Goal: Transaction & Acquisition: Book appointment/travel/reservation

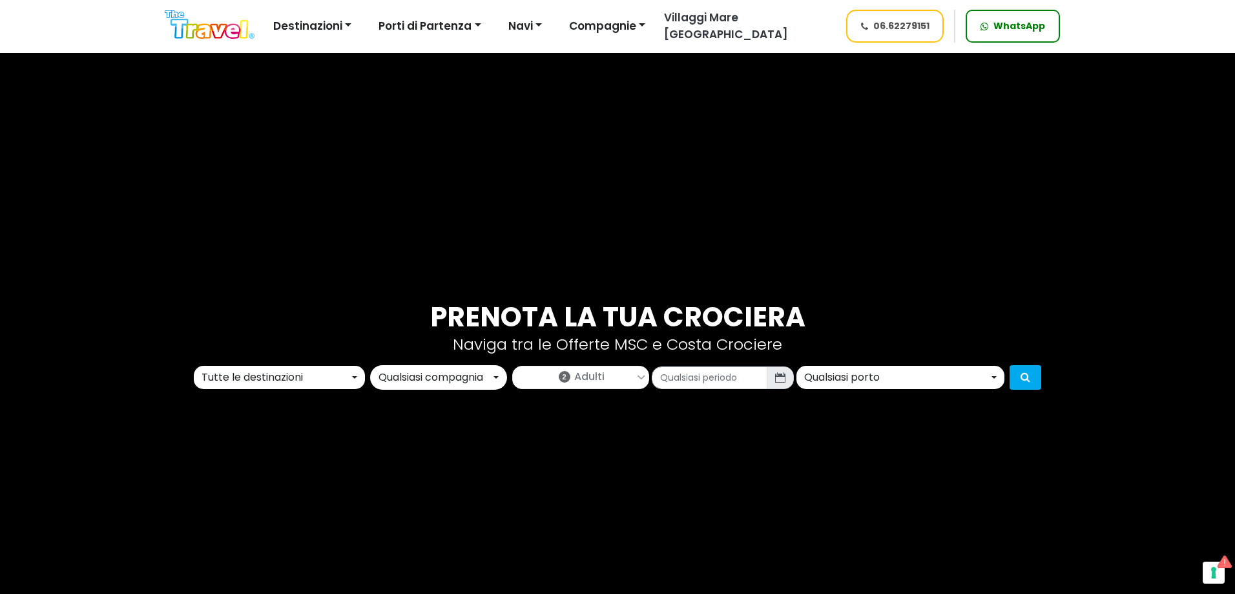
click at [326, 392] on div "Prenota la tua crociera Naviga tra le Offerte MSC e Costa Crociere Tutte le des…" at bounding box center [617, 345] width 1235 height 594
click at [321, 379] on div "Tutte le destinazioni" at bounding box center [276, 377] width 148 height 16
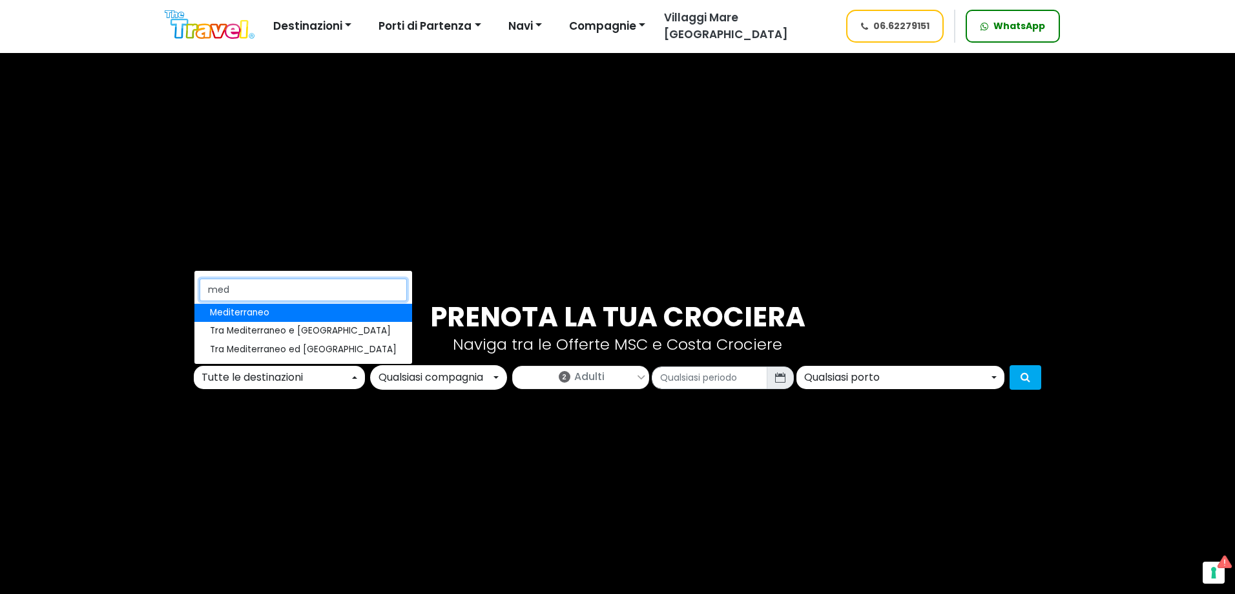
type input "medi"
select select "MED"
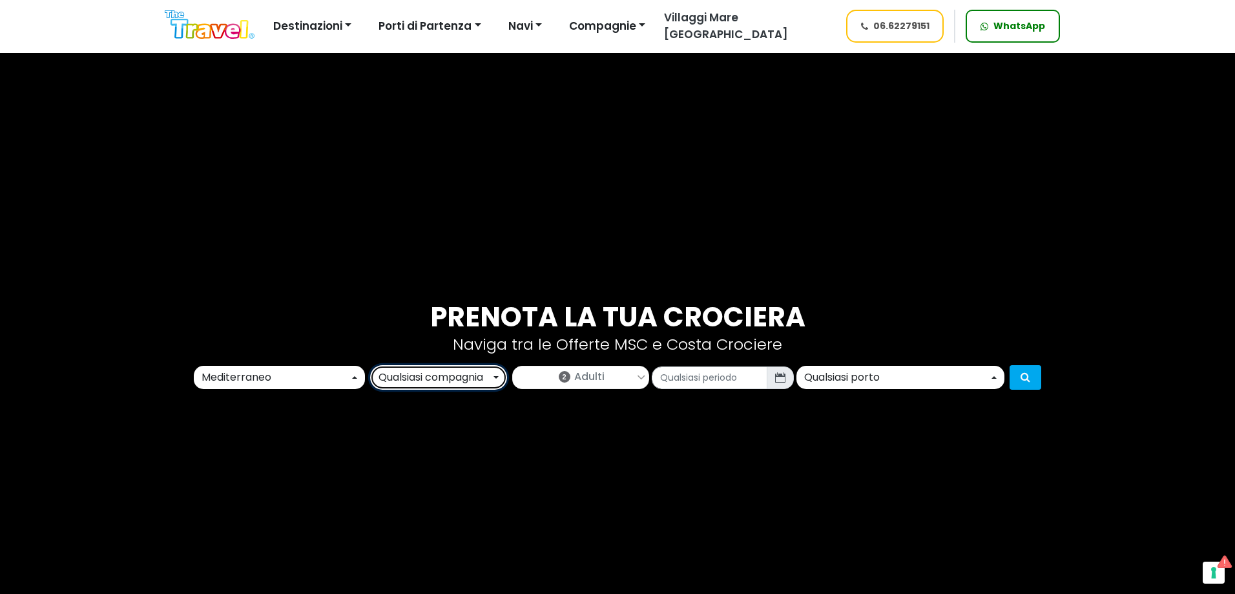
click at [438, 366] on button "Qualsiasi compagnia" at bounding box center [438, 377] width 137 height 25
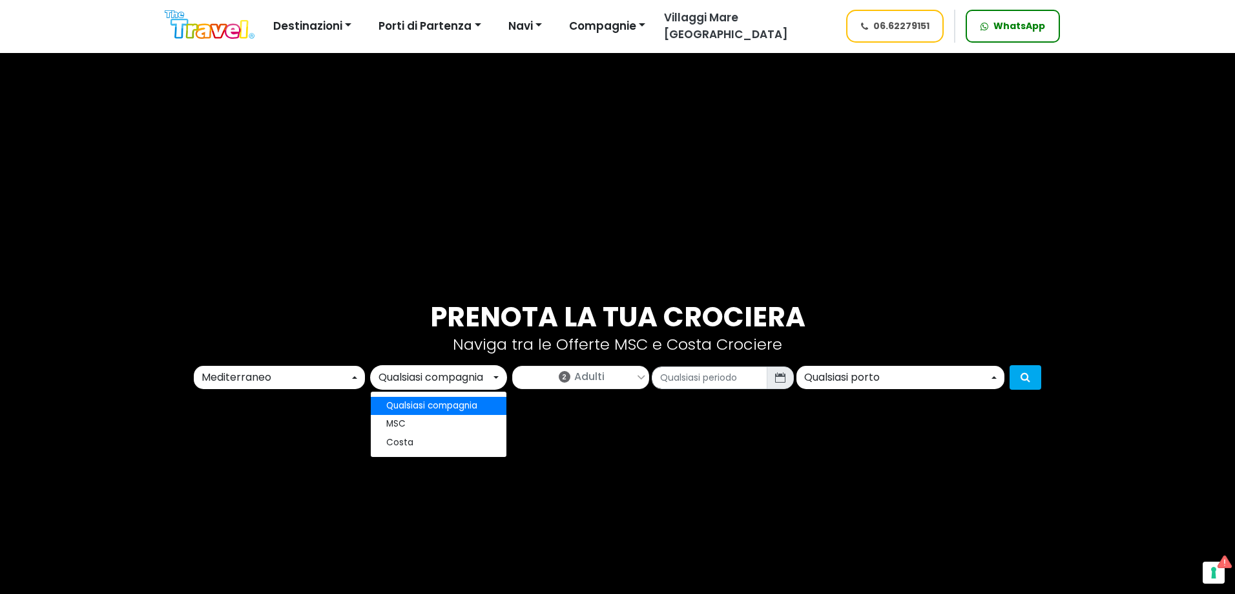
click at [578, 384] on span "Adulti" at bounding box center [589, 377] width 30 height 16
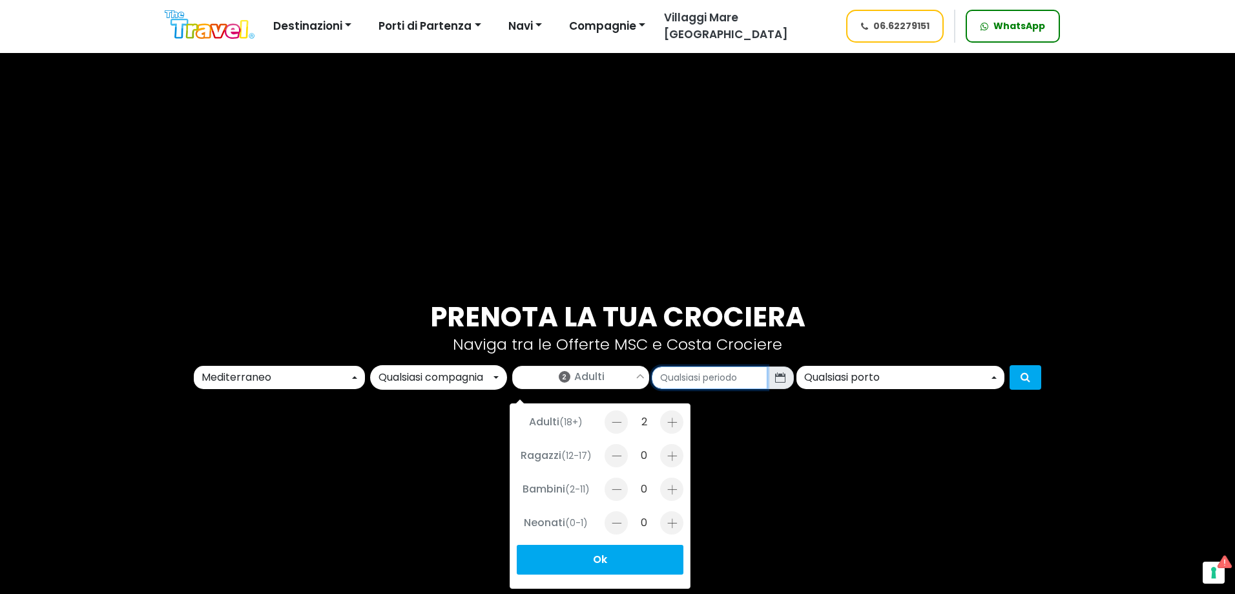
click at [733, 373] on input "text" at bounding box center [710, 377] width 116 height 23
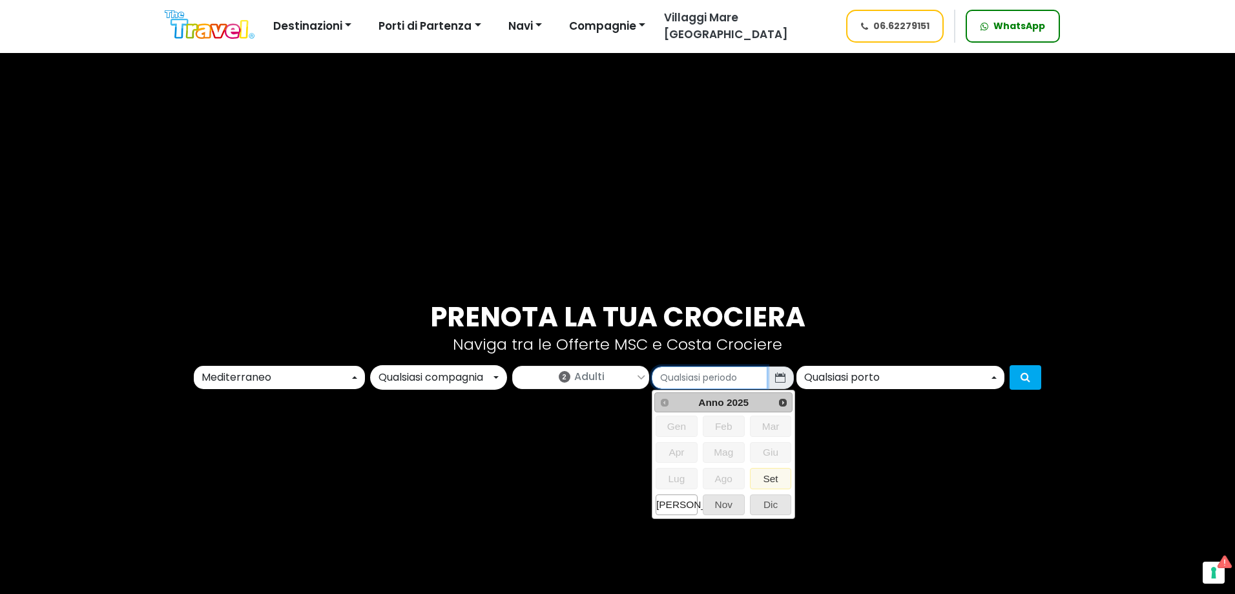
click at [668, 499] on span "Ott" at bounding box center [676, 504] width 41 height 19
type input "10/2025"
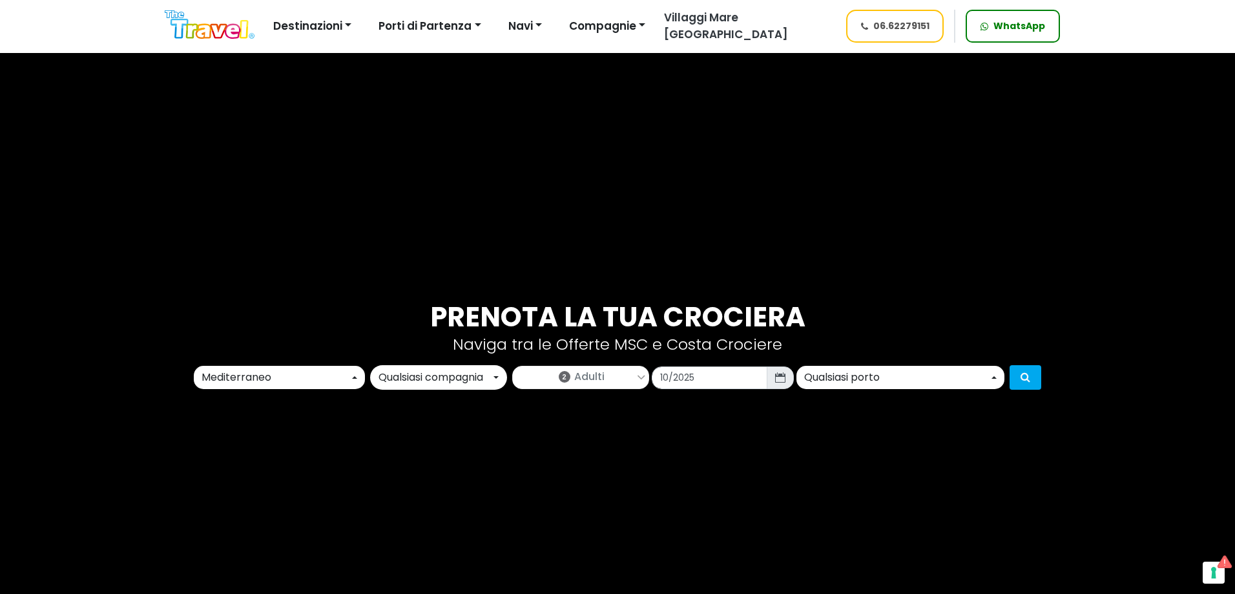
click at [864, 376] on div "Qualsiasi porto" at bounding box center [896, 377] width 185 height 16
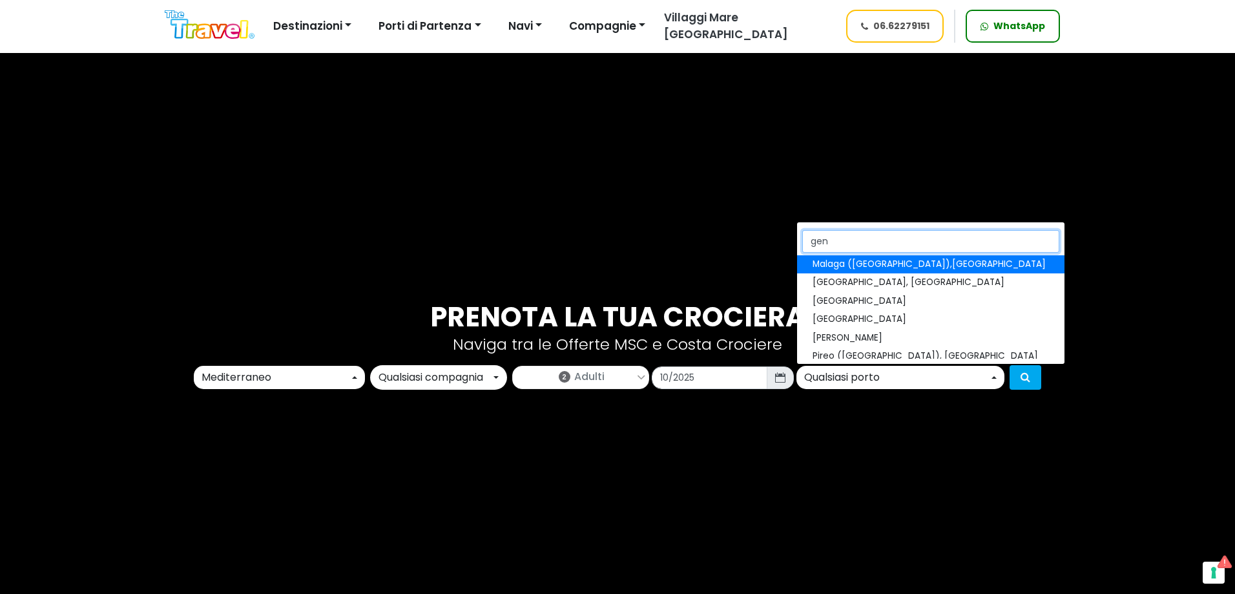
type input "geno"
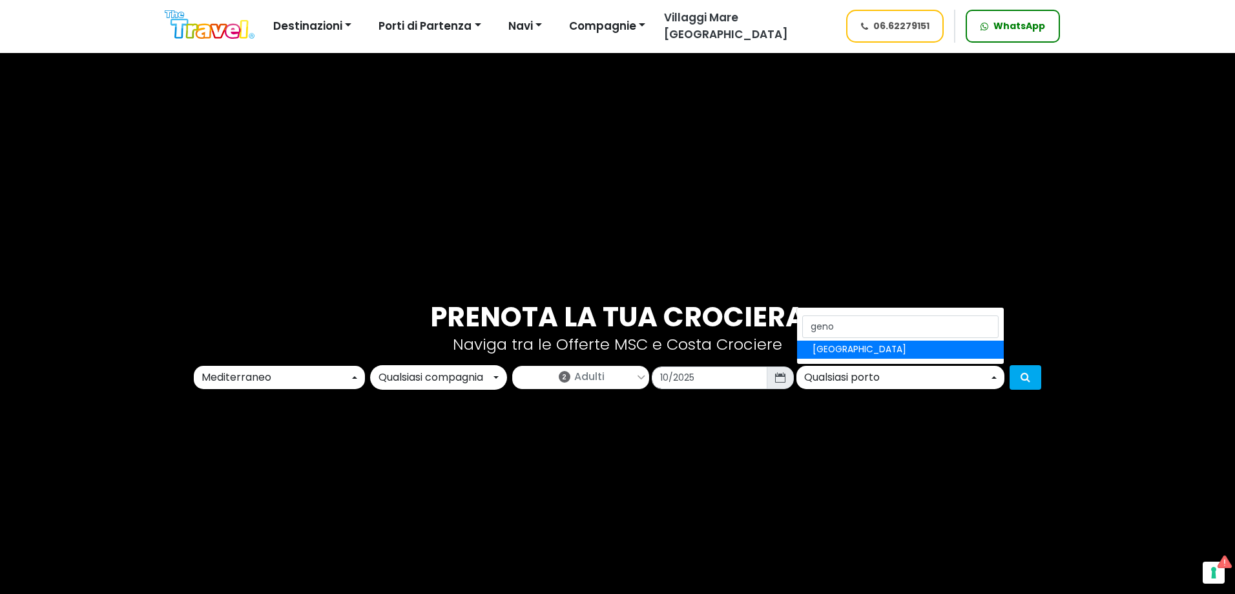
select select "GOA"
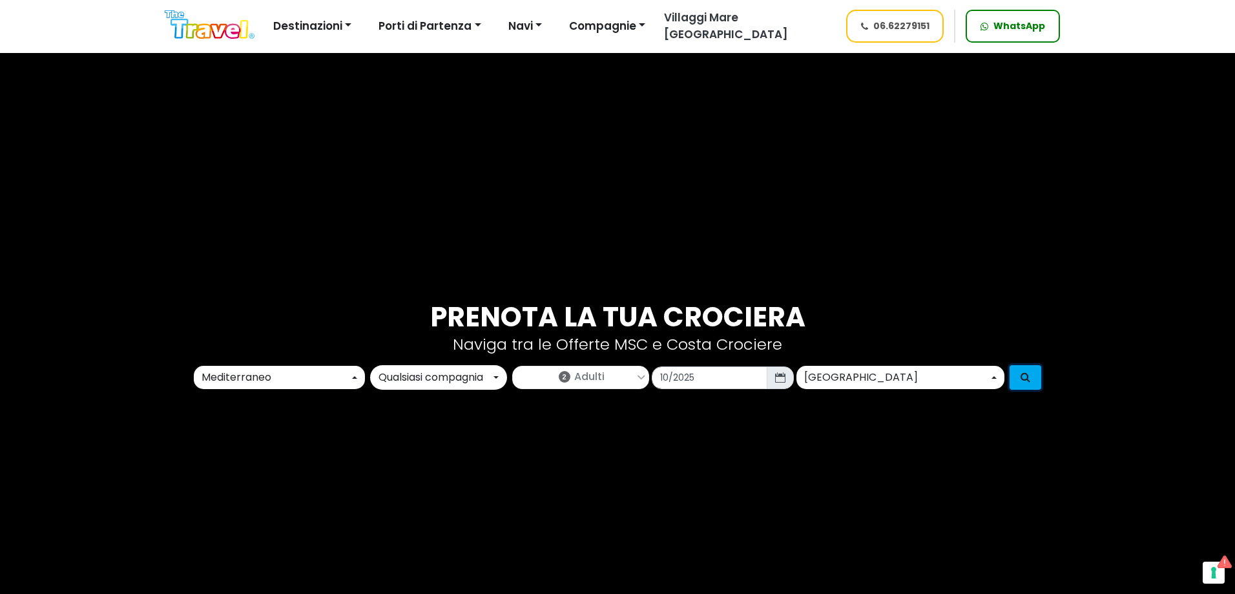
click at [1017, 380] on button "submit" at bounding box center [1025, 377] width 32 height 25
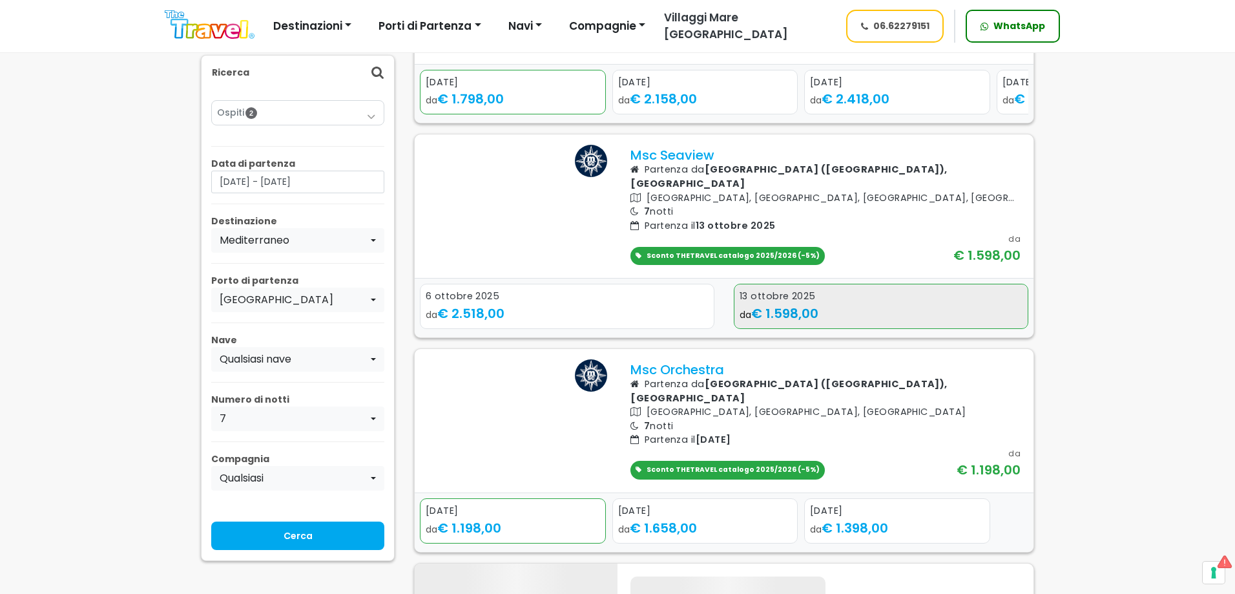
scroll to position [775, 0]
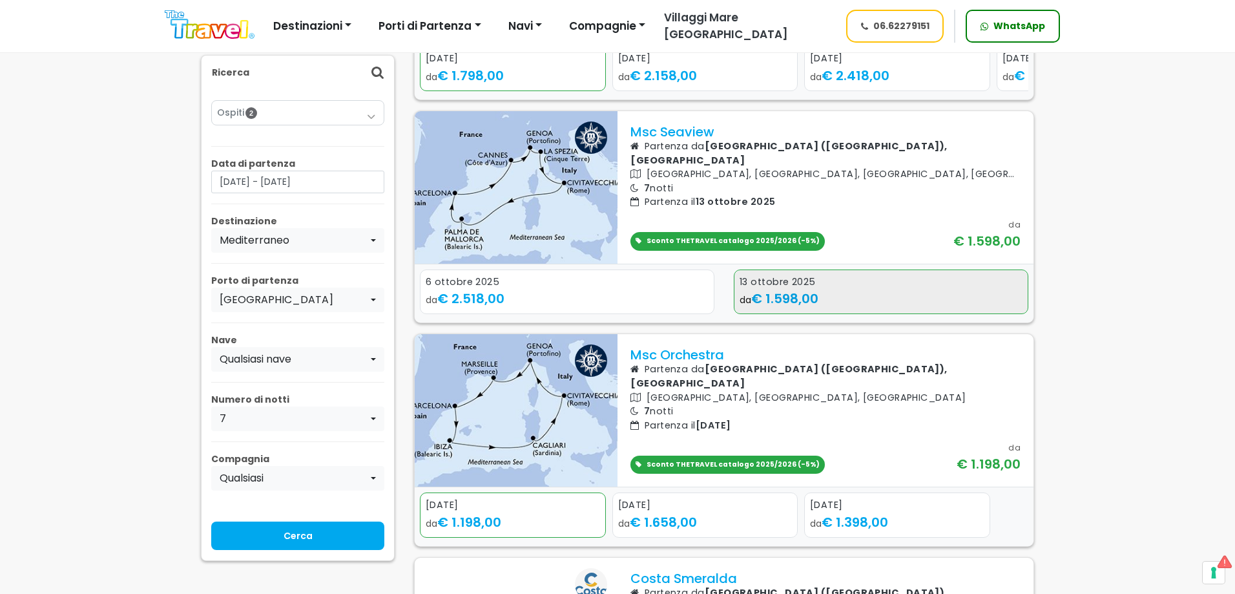
click at [854, 294] on div "da € 1.598,00" at bounding box center [881, 298] width 283 height 19
